Goal: Task Accomplishment & Management: Manage account settings

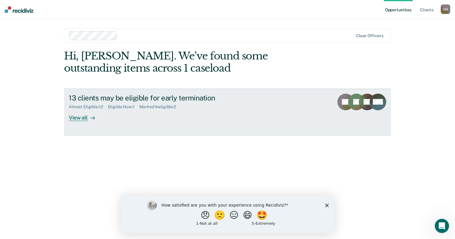
click at [94, 116] on icon at bounding box center [92, 118] width 5 height 5
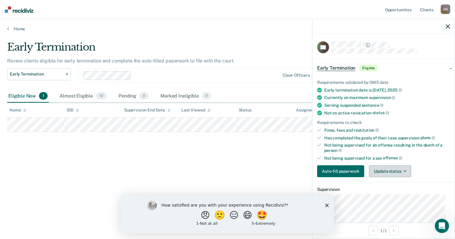
click at [395, 168] on button "Update status" at bounding box center [390, 172] width 42 height 12
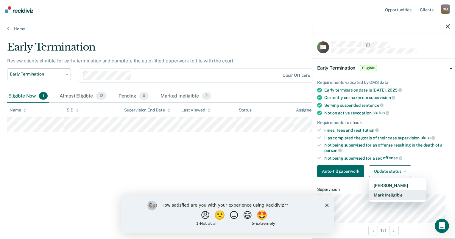
click at [385, 191] on button "Mark Ineligible" at bounding box center [397, 196] width 57 height 10
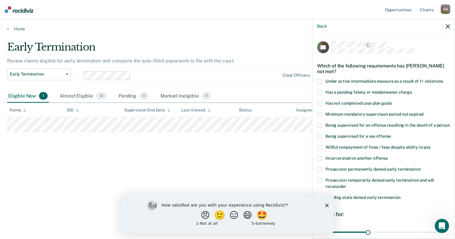
click at [319, 102] on span at bounding box center [319, 103] width 5 height 5
click at [320, 81] on span at bounding box center [319, 81] width 5 height 5
click at [319, 104] on span at bounding box center [319, 103] width 5 height 5
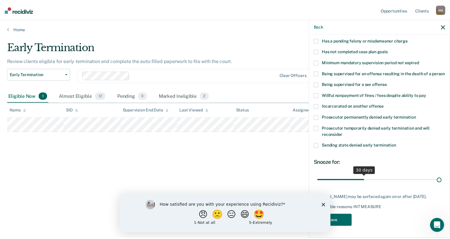
scroll to position [57, 0]
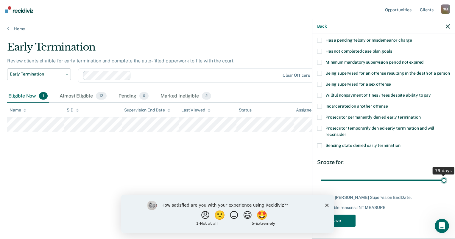
drag, startPoint x: 366, startPoint y: 176, endPoint x: 456, endPoint y: 172, distance: 90.3
type input "79"
click at [446, 175] on input "range" at bounding box center [384, 180] width 126 height 10
click at [325, 204] on polygon "Close survey" at bounding box center [327, 206] width 4 height 4
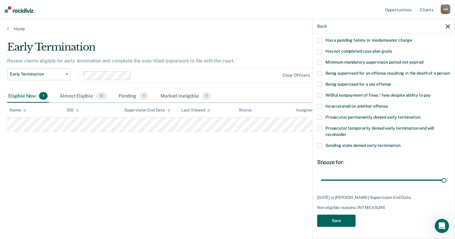
click at [334, 219] on button "Save" at bounding box center [336, 221] width 38 height 12
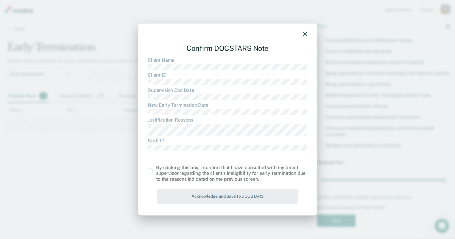
click at [151, 172] on span at bounding box center [150, 171] width 5 height 5
click at [156, 169] on input "checkbox" at bounding box center [156, 169] width 0 height 0
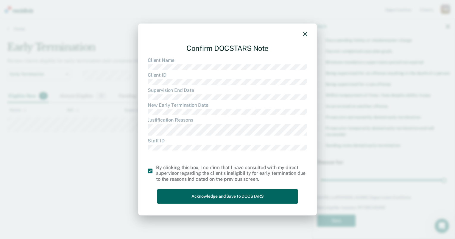
click at [206, 195] on button "Acknowledge and Save to DOCSTARS" at bounding box center [227, 196] width 141 height 15
